Goal: Task Accomplishment & Management: Use online tool/utility

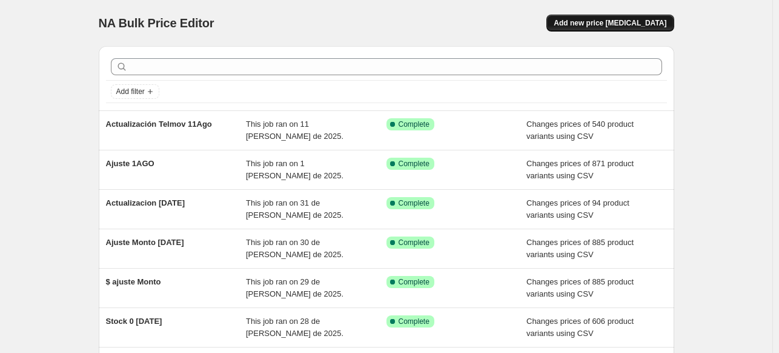
click at [611, 18] on button "Add new price [MEDICAL_DATA]" at bounding box center [609, 23] width 127 height 17
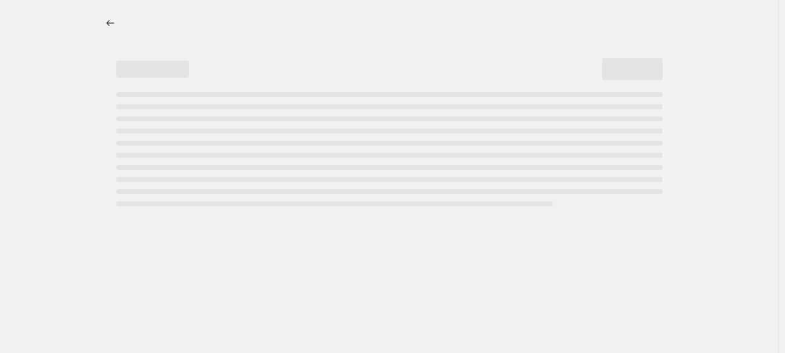
select select "percentage"
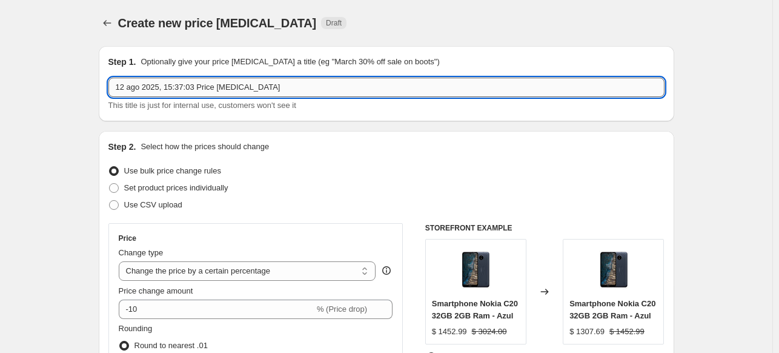
click at [204, 82] on input "12 ago 2025, 15:37:03 Price [MEDICAL_DATA]" at bounding box center [386, 87] width 556 height 19
click at [204, 82] on input "12 ago 2025, 15:37:03 Price change job" at bounding box center [386, 87] width 556 height 19
type input "Pauta 13Ago"
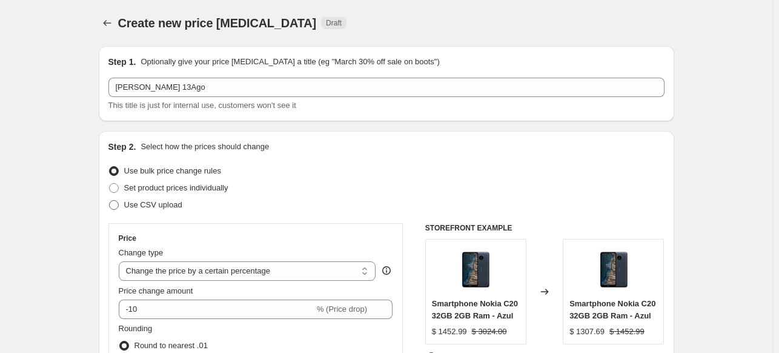
click at [117, 204] on span at bounding box center [114, 205] width 10 height 10
click at [110, 201] on input "Use CSV upload" at bounding box center [109, 200] width 1 height 1
radio input "true"
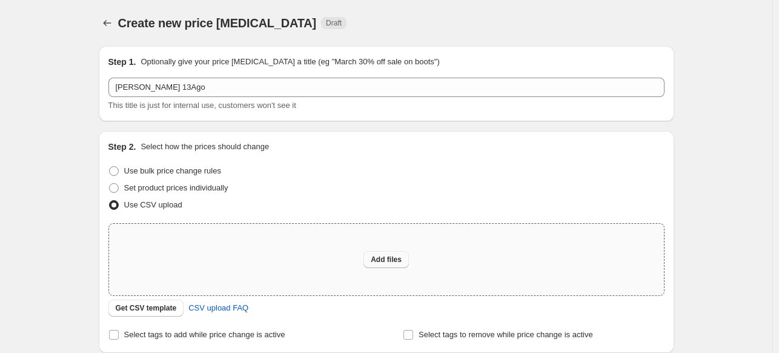
click at [373, 259] on button "Add files" at bounding box center [385, 259] width 45 height 17
type input "C:\fakepath\Pauta 13AGO (Shopify).csv"
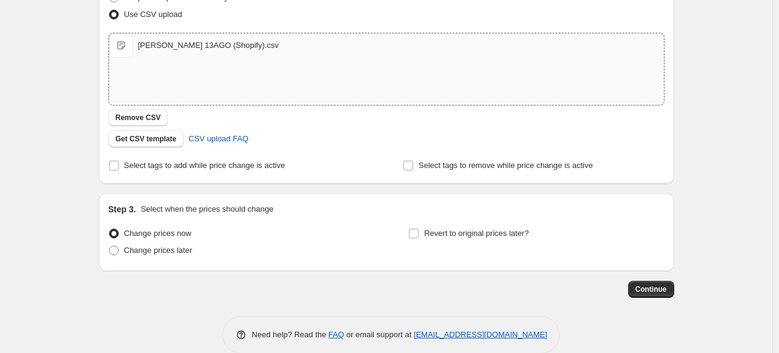
scroll to position [208, 0]
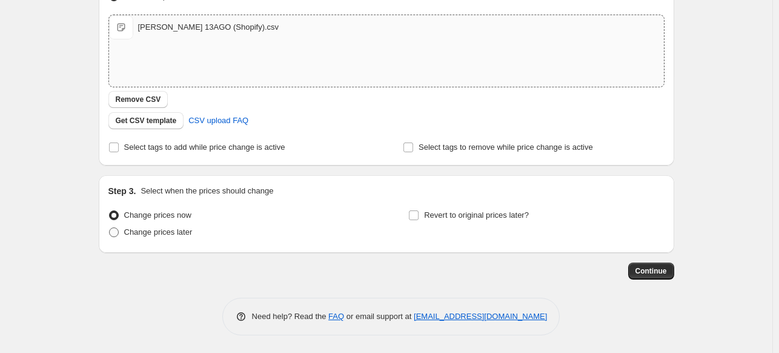
click at [119, 231] on span at bounding box center [114, 232] width 10 height 10
click at [110, 228] on input "Change prices later" at bounding box center [109, 227] width 1 height 1
radio input "true"
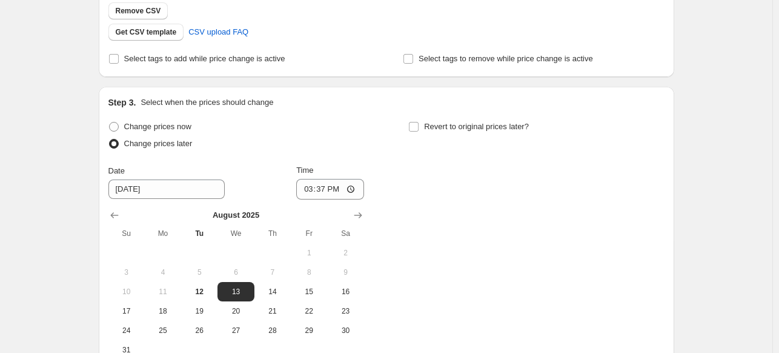
scroll to position [298, 0]
click at [201, 293] on span "12" at bounding box center [199, 290] width 27 height 10
type input "8/12/2025"
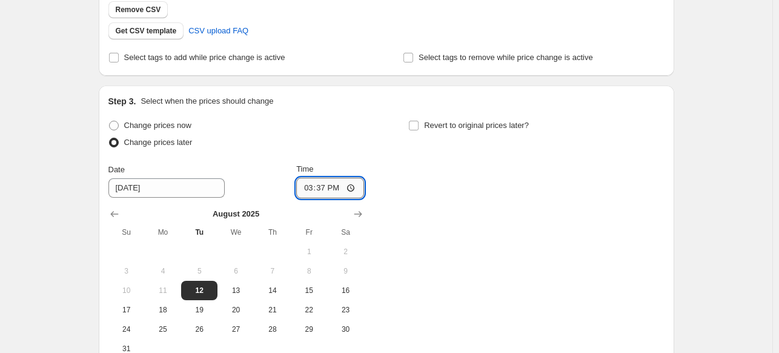
click at [333, 186] on input "15:37" at bounding box center [330, 187] width 68 height 21
click at [354, 188] on input "15:37" at bounding box center [330, 187] width 68 height 21
type input "23:45"
click at [456, 214] on div "Change prices now Change prices later Date 8/12/2025 Time 23:45 August 2025 Su …" at bounding box center [386, 237] width 556 height 241
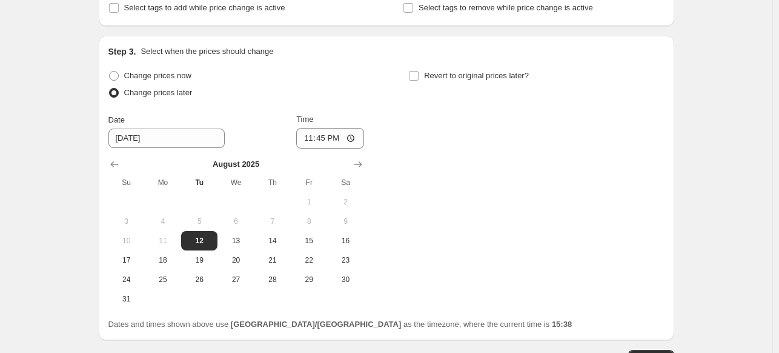
scroll to position [435, 0]
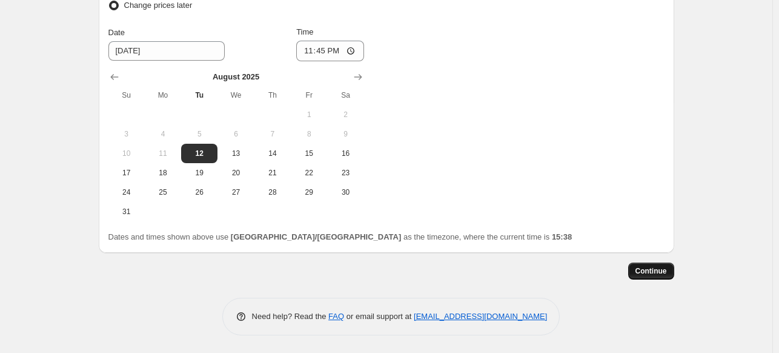
click at [654, 271] on span "Continue" at bounding box center [651, 271] width 32 height 10
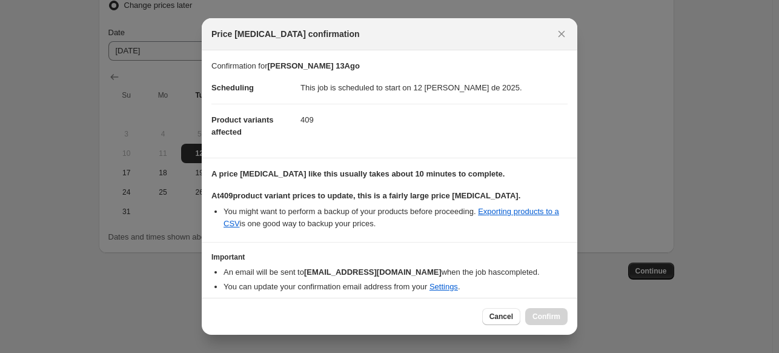
scroll to position [43, 0]
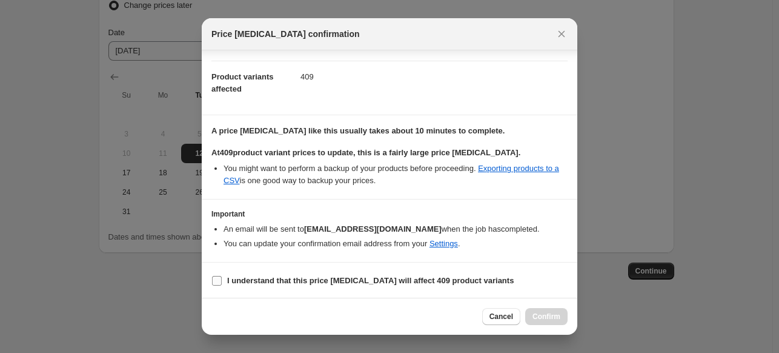
click at [217, 280] on input "I understand that this price change job will affect 409 product variants" at bounding box center [217, 281] width 10 height 10
checkbox input "true"
click at [555, 316] on span "Confirm" at bounding box center [546, 316] width 28 height 10
